Goal: Information Seeking & Learning: Learn about a topic

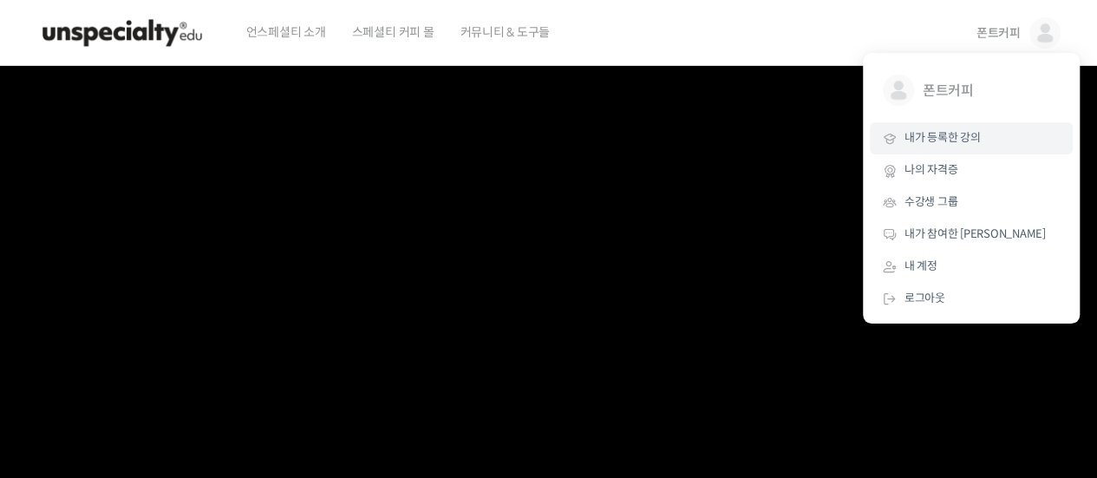
click at [979, 134] on span "내가 등록한 강의" at bounding box center [942, 137] width 76 height 15
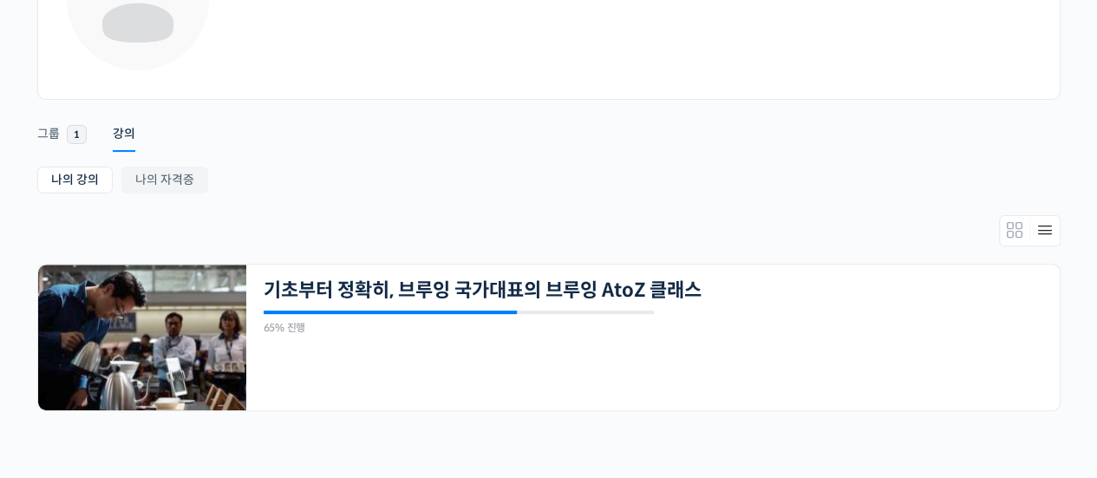
scroll to position [201, 0]
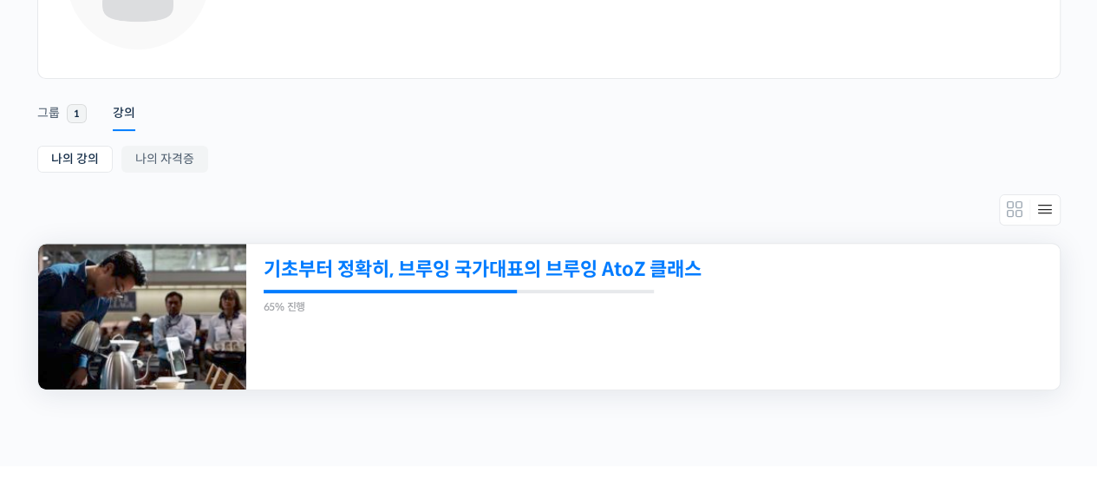
click at [683, 268] on link "기초부터 정확히, 브루잉 국가대표의 브루잉 AtoZ 클래스" at bounding box center [575, 268] width 622 height 23
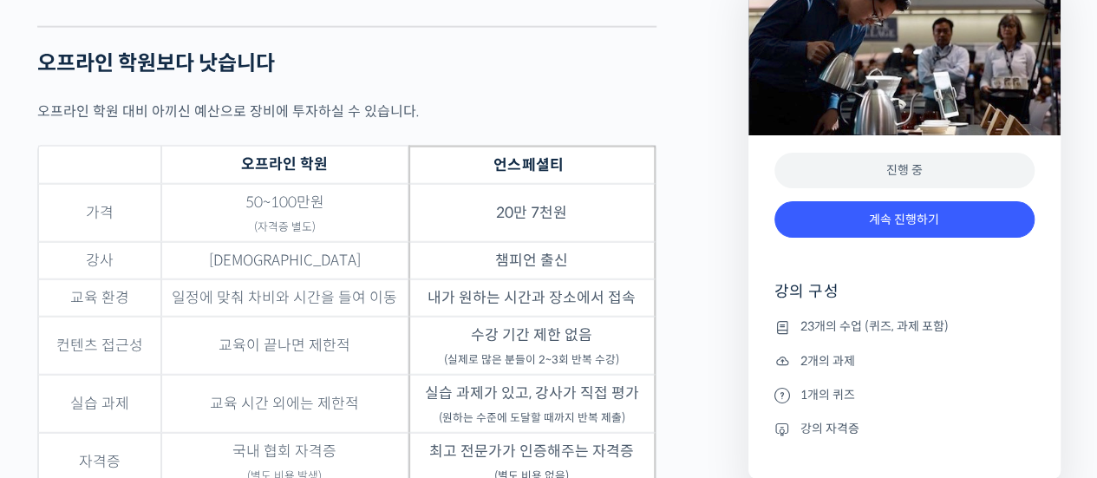
drag, startPoint x: 1104, startPoint y: 23, endPoint x: 1104, endPoint y: 238, distance: 215.9
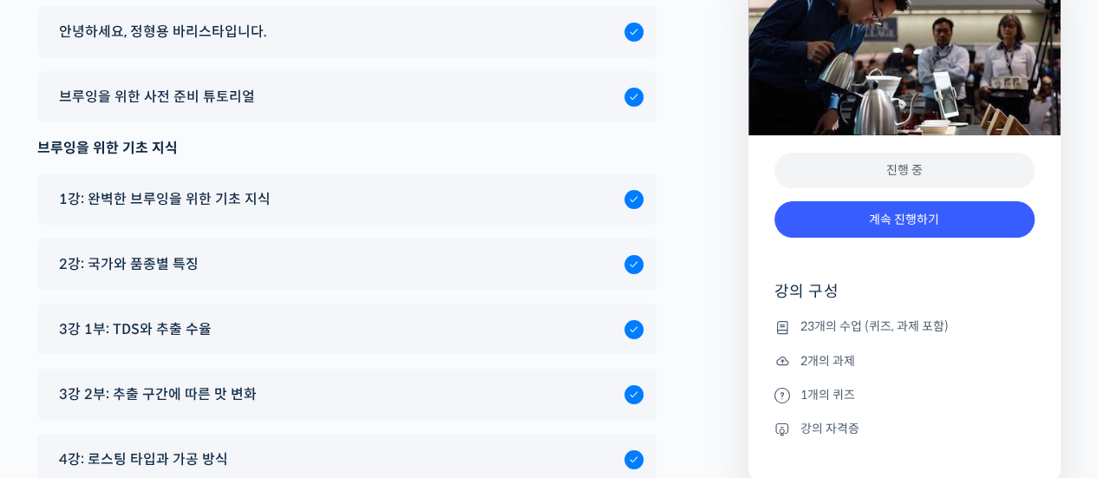
scroll to position [9634, 0]
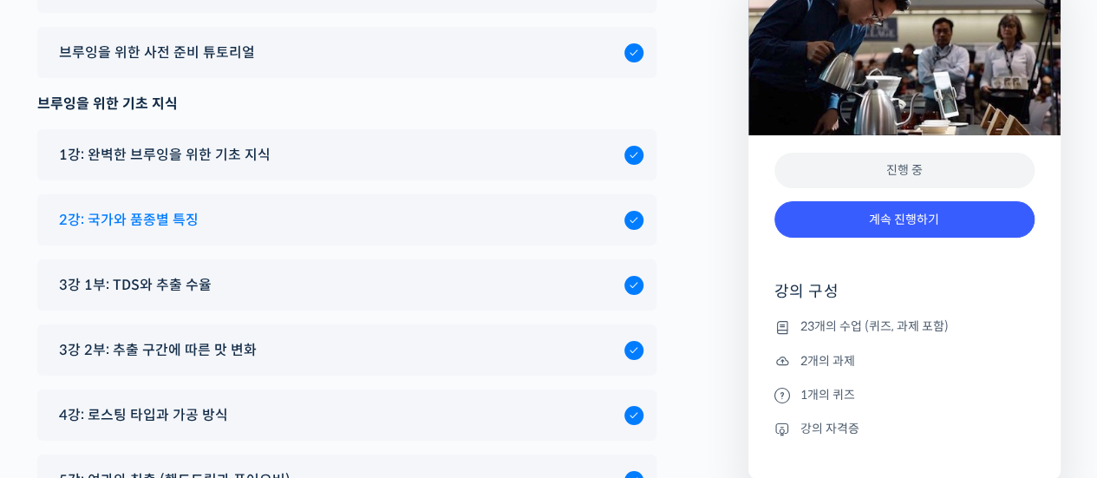
click at [488, 194] on div "2강: 국가와 품종별 특징" at bounding box center [346, 219] width 619 height 51
click at [504, 208] on div "2강: 국가와 품종별 특징" at bounding box center [337, 219] width 574 height 23
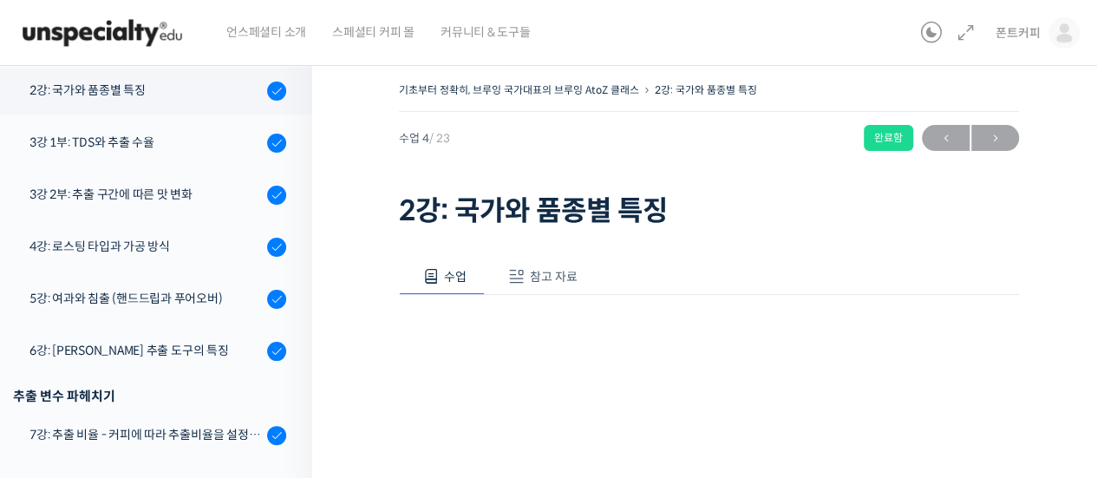
scroll to position [440, 0]
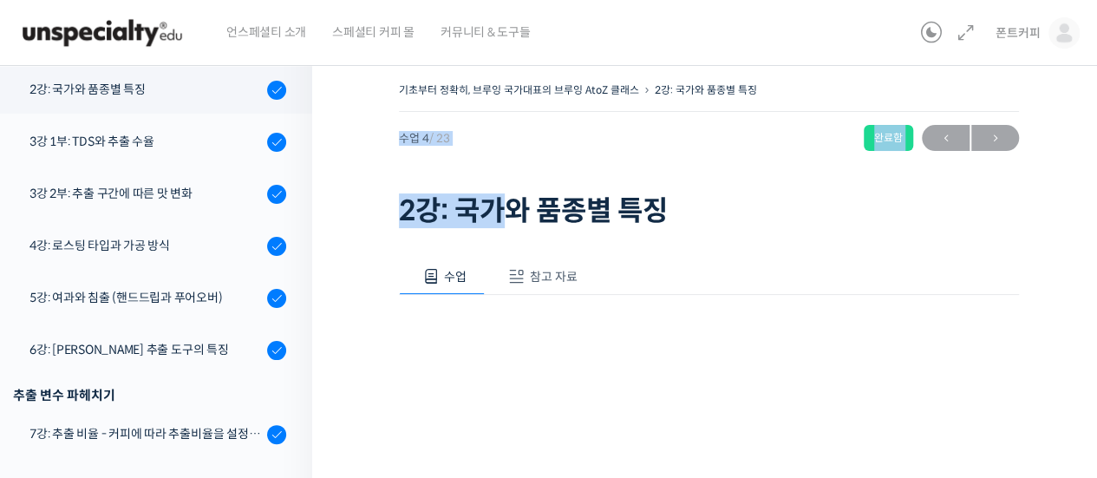
drag, startPoint x: 0, startPoint y: 0, endPoint x: 1086, endPoint y: 81, distance: 1089.2
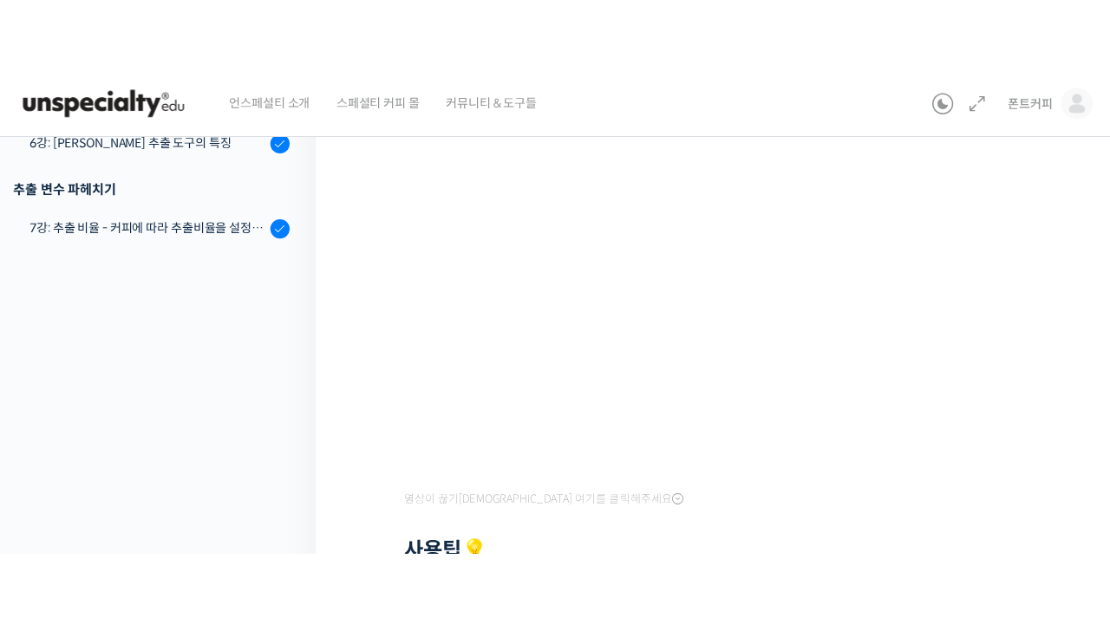
scroll to position [280, 0]
